Goal: Task Accomplishment & Management: Manage account settings

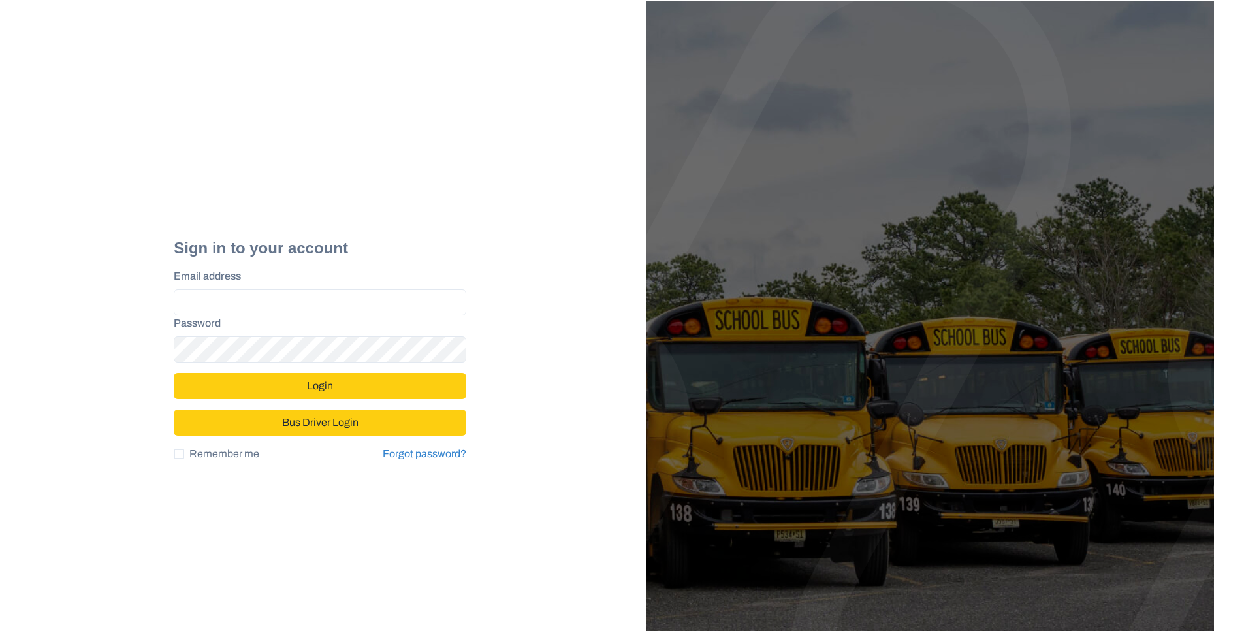
type input "**********"
click at [315, 383] on button "Login" at bounding box center [320, 386] width 293 height 26
type input "**********"
click at [322, 389] on button "Login" at bounding box center [320, 386] width 293 height 26
